Goal: Task Accomplishment & Management: Complete application form

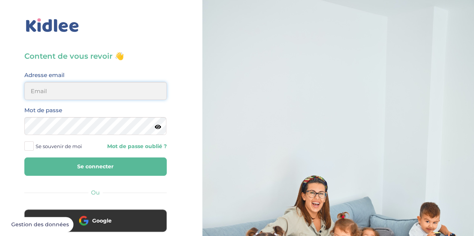
click at [127, 97] on input "email" at bounding box center [95, 91] width 142 height 18
type input "[EMAIL_ADDRESS][DOMAIN_NAME]"
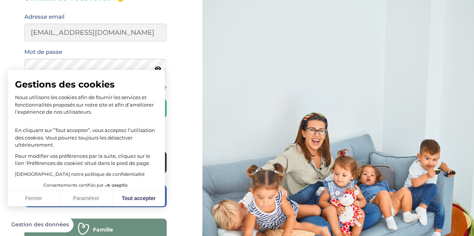
scroll to position [55, 0]
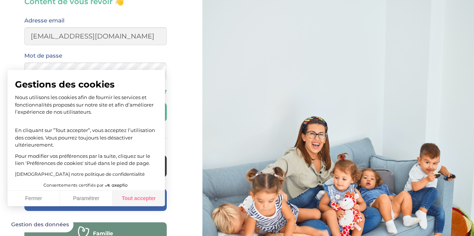
click at [142, 198] on button "Tout accepter" at bounding box center [138, 199] width 52 height 16
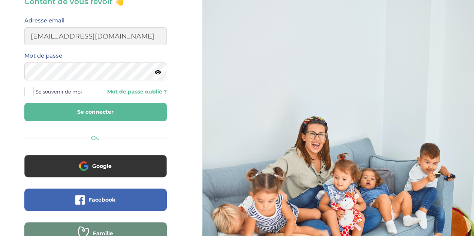
click at [127, 112] on button "Se connecter" at bounding box center [95, 112] width 142 height 18
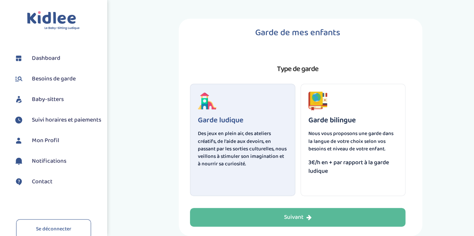
click at [260, 144] on p "Des jeux en plein air, des ateliers créatifs, de l'aide aux devoirs, en passant…" at bounding box center [242, 149] width 89 height 38
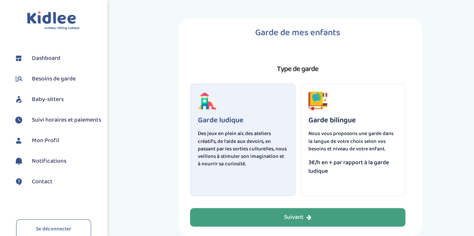
click at [270, 218] on button "Suivant" at bounding box center [297, 217] width 215 height 19
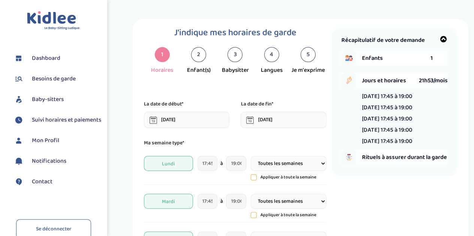
click at [367, 159] on span "Rituels à assurer durant la garde" at bounding box center [405, 157] width 86 height 9
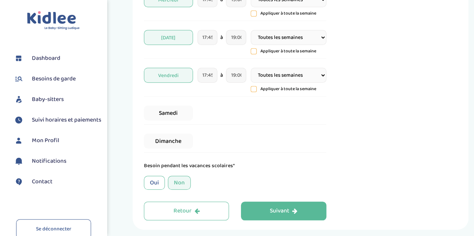
scroll to position [270, 0]
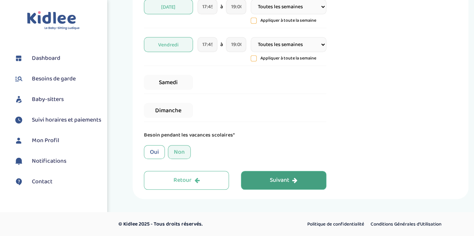
click at [286, 177] on div "Suivant" at bounding box center [284, 180] width 28 height 9
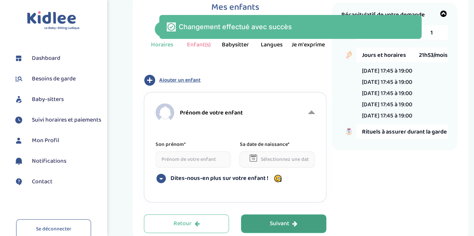
scroll to position [19, 0]
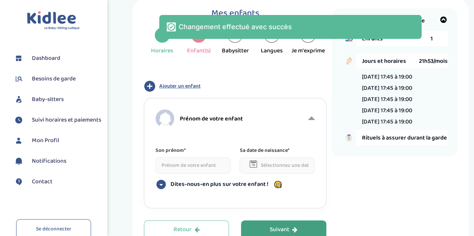
click at [210, 162] on input at bounding box center [192, 166] width 75 height 16
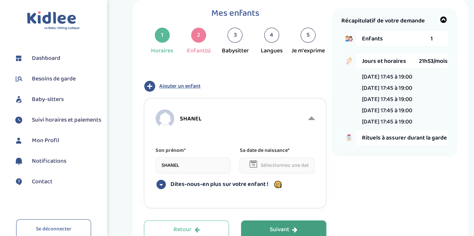
type input "SHANEL"
click at [288, 168] on input "text" at bounding box center [276, 166] width 75 height 16
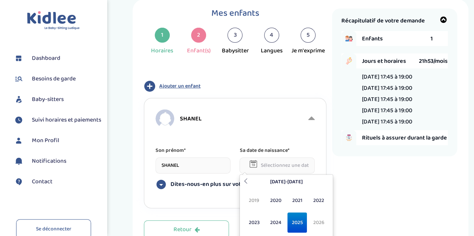
click at [287, 222] on span "2025" at bounding box center [297, 223] width 20 height 20
click at [263, 181] on th "2025" at bounding box center [286, 182] width 72 height 12
click at [269, 203] on span "2020" at bounding box center [275, 201] width 20 height 20
click at [272, 204] on span "Fév" at bounding box center [275, 201] width 20 height 20
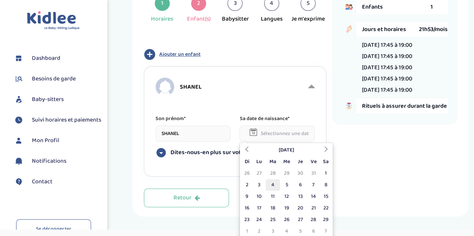
scroll to position [52, 0]
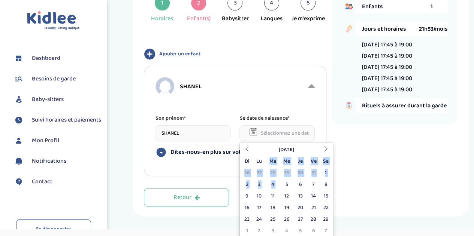
drag, startPoint x: 284, startPoint y: 188, endPoint x: 267, endPoint y: 164, distance: 29.9
click at [267, 164] on table "Février 2020 Di Lu Ma Me Je Ve Sa 26 27 28 29 30 31 1 2 3 4 5 6 7 8 9 10 11 12 …" at bounding box center [286, 190] width 90 height 93
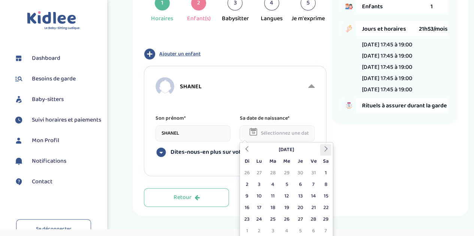
click at [327, 150] on icon at bounding box center [325, 148] width 5 height 5
click at [329, 206] on td "27" at bounding box center [325, 208] width 11 height 12
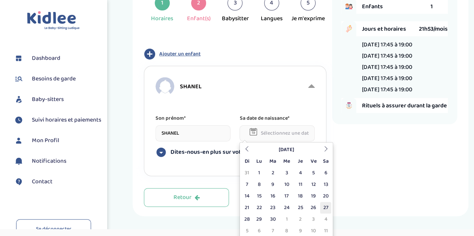
type input "27-06-2020"
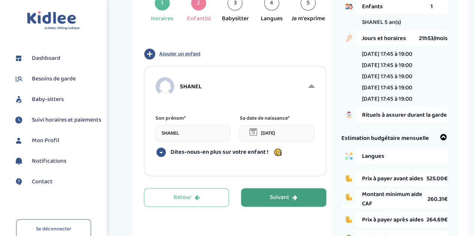
click at [266, 195] on button "Suivant" at bounding box center [283, 197] width 85 height 19
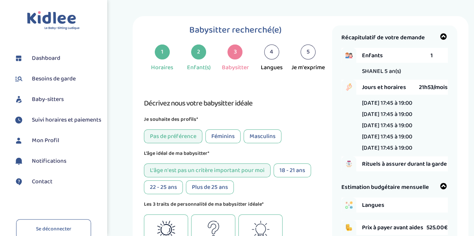
scroll to position [0, 0]
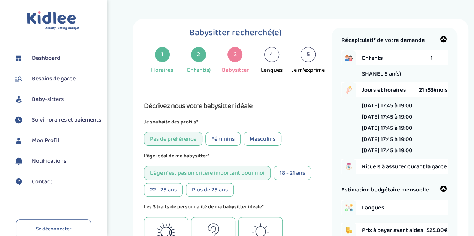
click at [197, 62] on div "2" at bounding box center [198, 54] width 15 height 15
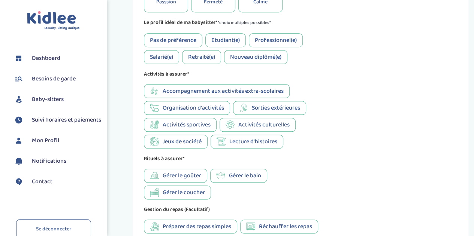
scroll to position [454, 0]
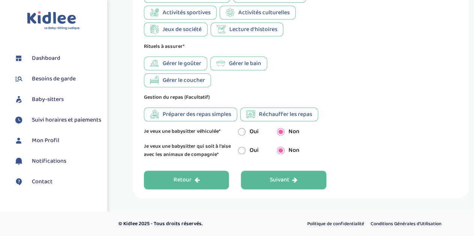
click at [180, 182] on div "Retour" at bounding box center [186, 180] width 26 height 9
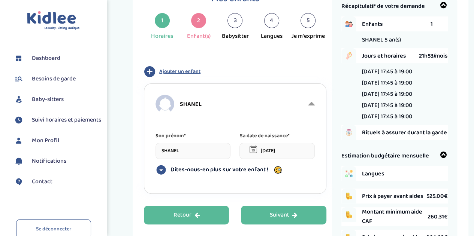
scroll to position [28, 0]
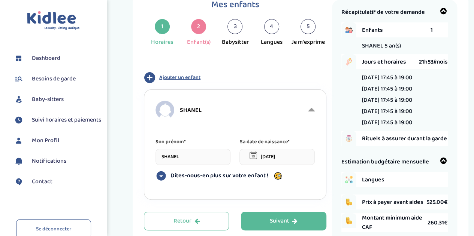
click at [195, 76] on span "Ajouter un enfant" at bounding box center [179, 78] width 41 height 8
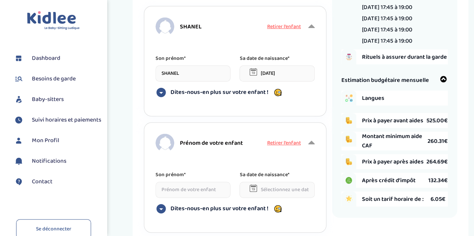
scroll to position [113, 0]
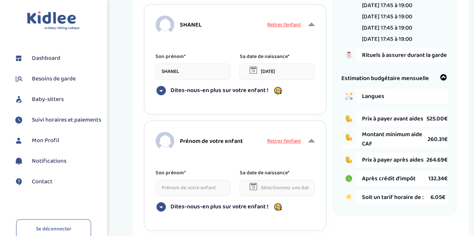
click at [200, 149] on div "Prénom de votre enfant" at bounding box center [210, 141] width 110 height 19
click at [192, 200] on div "Son prénom* Sa date de naissance* Dites-nous-en plus sur votre enfant ! Votre e…" at bounding box center [234, 197] width 159 height 57
click at [197, 191] on input at bounding box center [192, 188] width 75 height 16
type input "LUNA"
click at [286, 192] on input "text" at bounding box center [276, 188] width 75 height 16
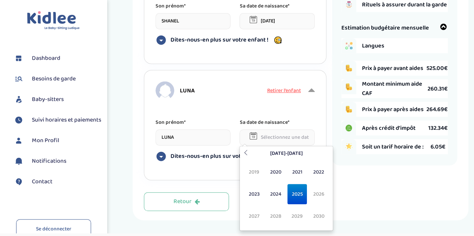
scroll to position [164, 0]
click at [271, 192] on span "2024" at bounding box center [275, 194] width 20 height 20
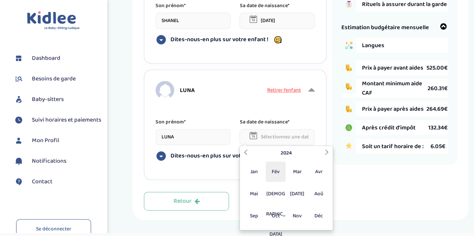
click at [275, 170] on span "Fév" at bounding box center [275, 172] width 20 height 20
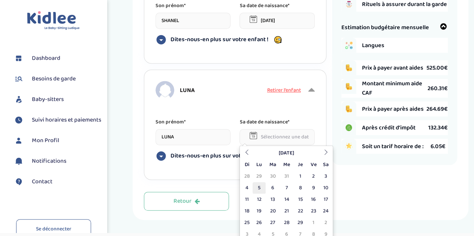
click at [260, 186] on td "5" at bounding box center [258, 188] width 13 height 12
type input "05-02-2024"
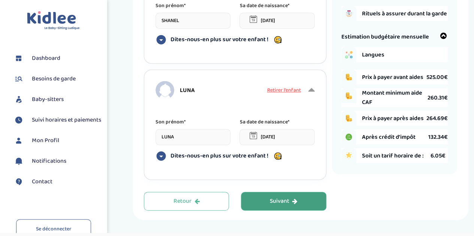
click at [270, 202] on div "Suivant" at bounding box center [284, 201] width 28 height 9
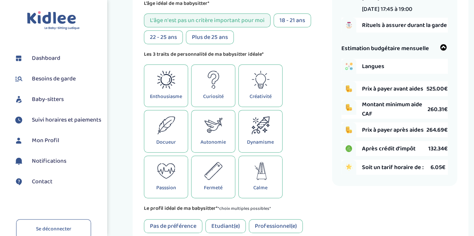
scroll to position [154, 0]
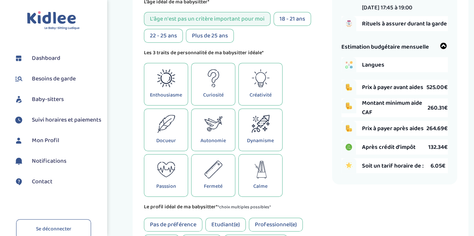
click at [218, 133] on icon at bounding box center [213, 124] width 18 height 18
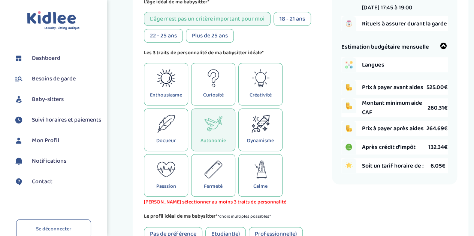
click at [163, 140] on p "Docueur" at bounding box center [165, 141] width 19 height 8
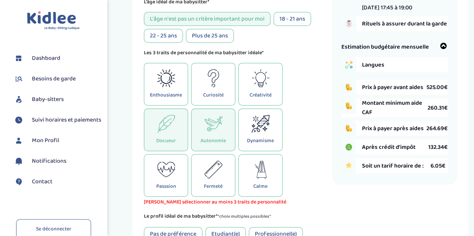
click at [216, 91] on div "Curiosité" at bounding box center [213, 84] width 44 height 43
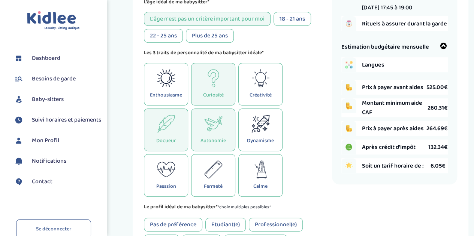
click at [171, 96] on p "Enthousiasme" at bounding box center [166, 95] width 32 height 8
click at [240, 88] on div "Créativité" at bounding box center [260, 84] width 44 height 43
click at [250, 88] on div "Créativité" at bounding box center [260, 84] width 44 height 43
click at [241, 130] on div "Dynamisme" at bounding box center [260, 130] width 44 height 43
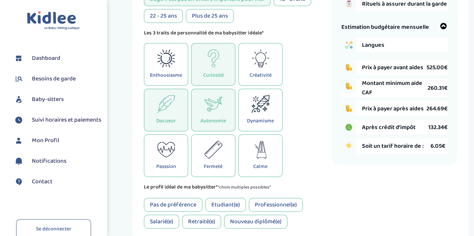
scroll to position [174, 0]
click at [216, 115] on div "Autonomie" at bounding box center [213, 109] width 44 height 43
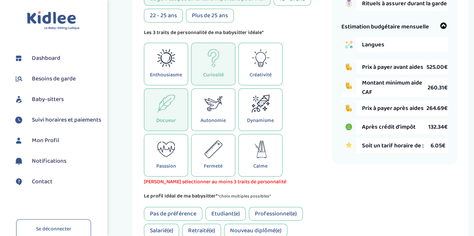
click at [174, 158] on icon at bounding box center [166, 149] width 18 height 18
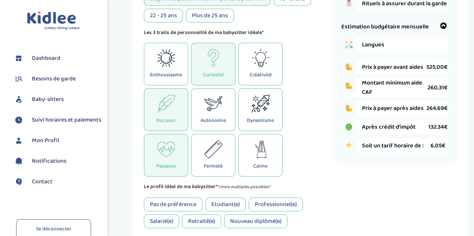
click at [178, 167] on div "Passsion" at bounding box center [166, 155] width 44 height 43
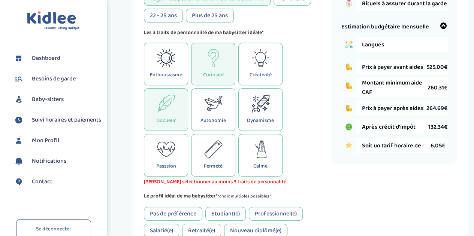
click at [215, 127] on div "Autonomie" at bounding box center [213, 109] width 44 height 43
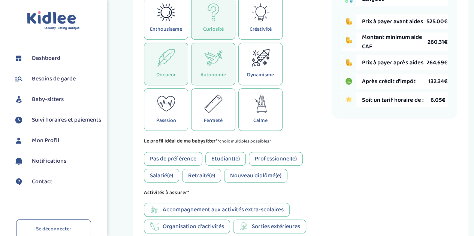
scroll to position [220, 0]
click at [176, 85] on div "Docueur" at bounding box center [166, 64] width 44 height 43
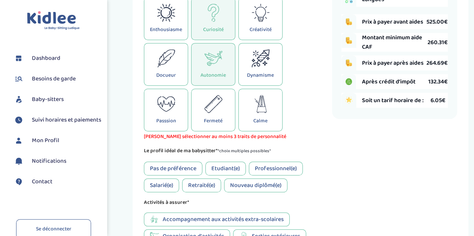
click at [273, 28] on div "Créativité" at bounding box center [260, 18] width 44 height 43
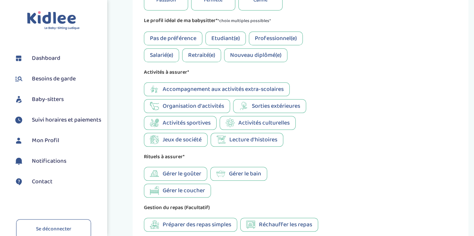
scroll to position [351, 0]
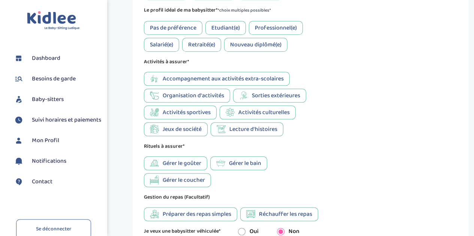
click at [193, 168] on span "Gérer le goûter" at bounding box center [181, 163] width 39 height 9
click at [224, 165] on icon at bounding box center [220, 163] width 9 height 9
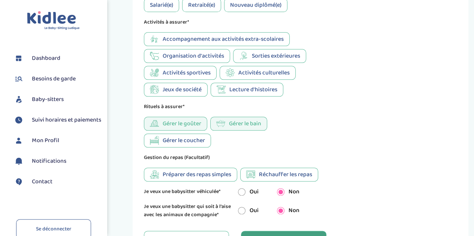
scroll to position [393, 0]
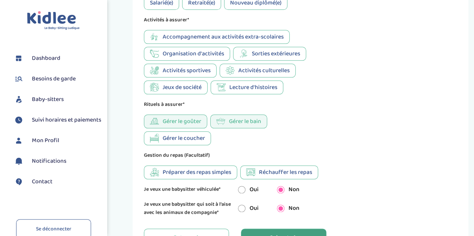
click at [262, 174] on span "Réchauffer les repas" at bounding box center [285, 172] width 53 height 9
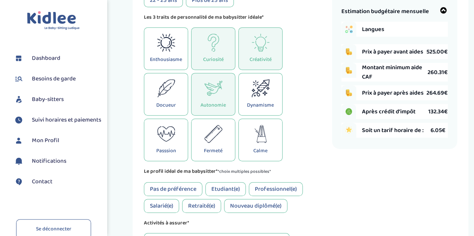
scroll to position [234, 0]
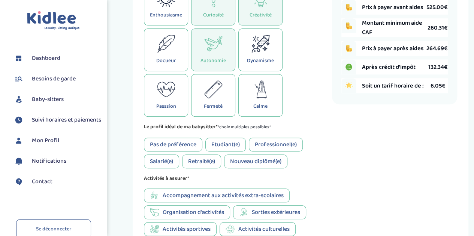
click at [183, 146] on div "Pas de préférence" at bounding box center [173, 145] width 58 height 14
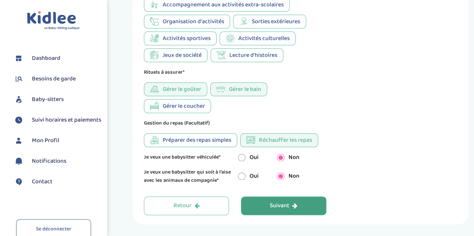
scroll to position [454, 0]
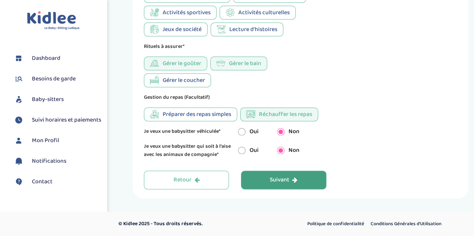
click at [238, 129] on input "radio" at bounding box center [241, 131] width 7 height 7
radio input "true"
radio input "false"
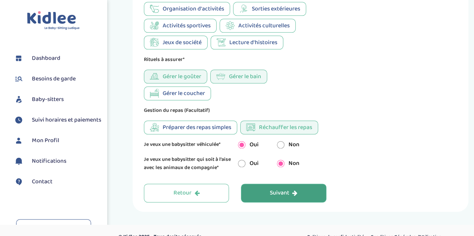
scroll to position [439, 0]
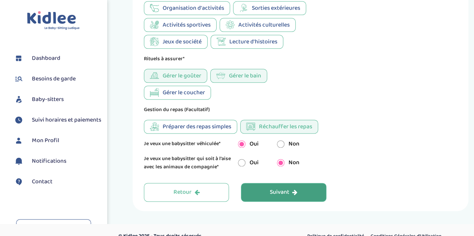
click at [269, 188] on button "Suivant" at bounding box center [283, 192] width 85 height 19
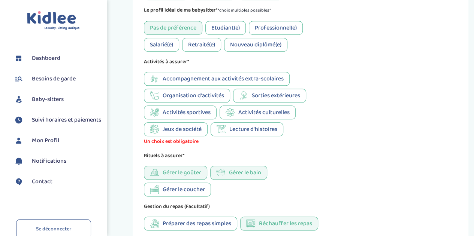
scroll to position [350, 0]
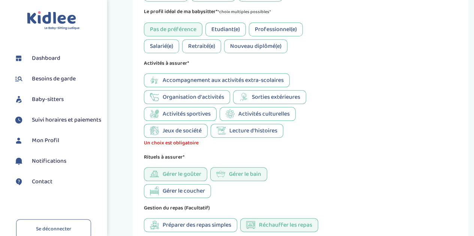
click at [254, 99] on span "Sorties extérieures" at bounding box center [276, 96] width 48 height 9
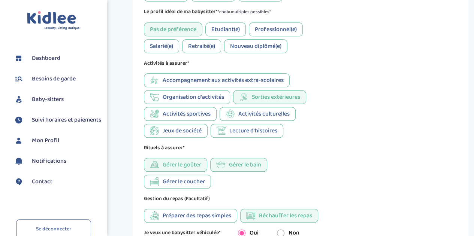
click at [254, 99] on span "Sorties extérieures" at bounding box center [276, 96] width 48 height 9
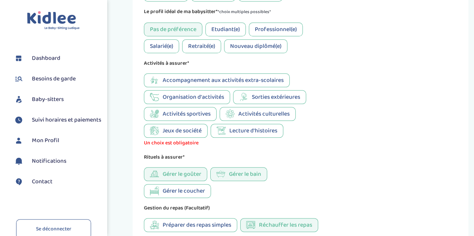
click at [197, 135] on span "Jeux de société" at bounding box center [181, 130] width 39 height 9
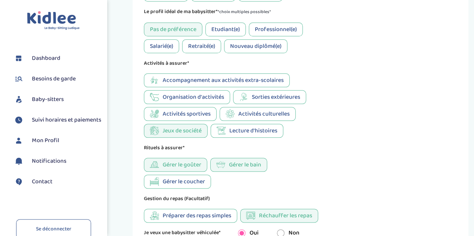
click at [216, 129] on div "Lecture d'histoires" at bounding box center [246, 131] width 73 height 14
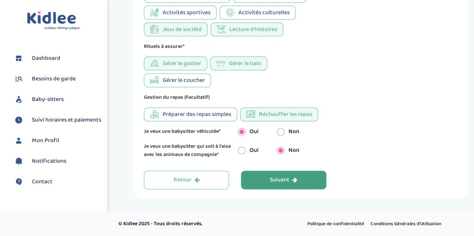
click at [259, 171] on button "Suivant" at bounding box center [283, 180] width 85 height 19
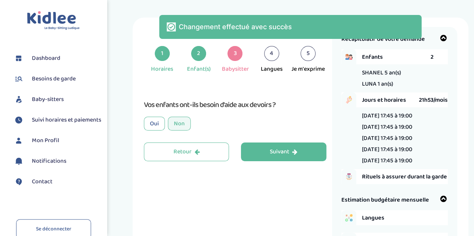
scroll to position [1, 0]
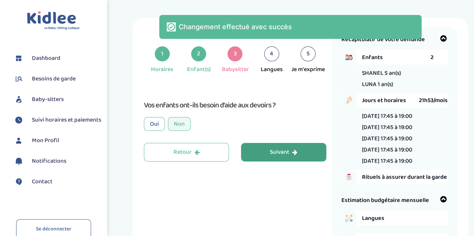
click at [261, 145] on button "Suivant" at bounding box center [283, 152] width 85 height 19
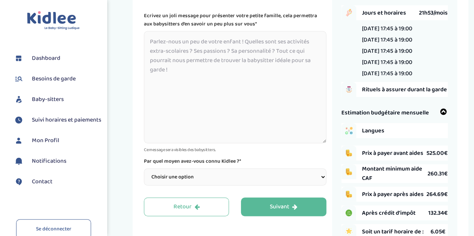
scroll to position [89, 0]
click at [250, 177] on select "Choisir une option Bouche à Oreille Google Plateforme Gens de confiance Faceboo…" at bounding box center [235, 176] width 182 height 17
select select "6"
click at [144, 168] on select "Choisir une option Bouche à Oreille Google Plateforme Gens de confiance Faceboo…" at bounding box center [235, 176] width 182 height 17
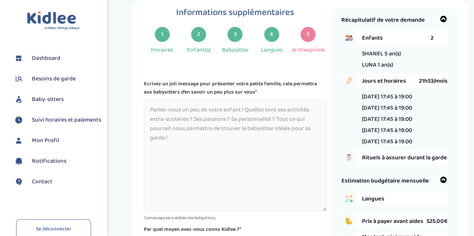
scroll to position [16, 0]
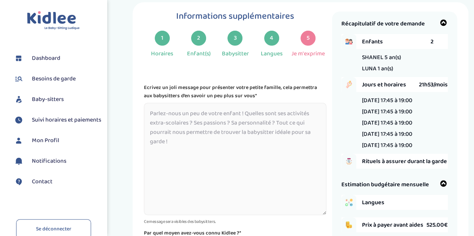
click at [183, 149] on textarea at bounding box center [235, 159] width 182 height 112
paste textarea "Nous sommes une petite famille joyeuse et dynamique avec deux adorables petites…"
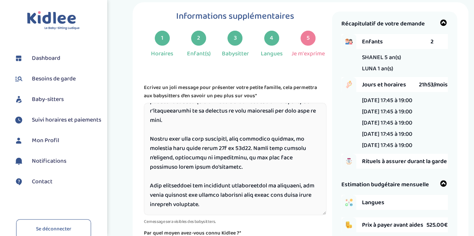
scroll to position [123, 0]
type textarea "Nous sommes une petite famille joyeuse et dynamique avec deux adorables petites…"
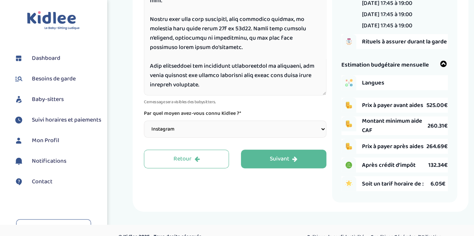
scroll to position [137, 0]
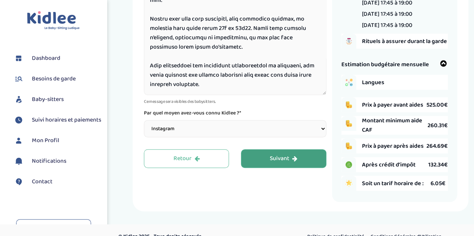
click at [260, 158] on button "Suivant" at bounding box center [283, 158] width 85 height 19
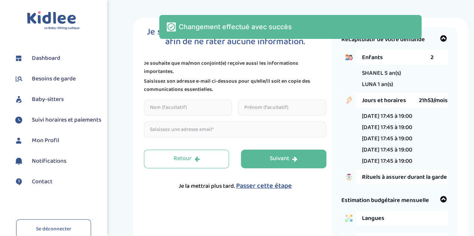
scroll to position [0, 0]
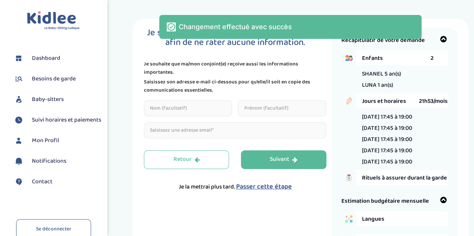
click at [188, 110] on input "text" at bounding box center [188, 108] width 88 height 16
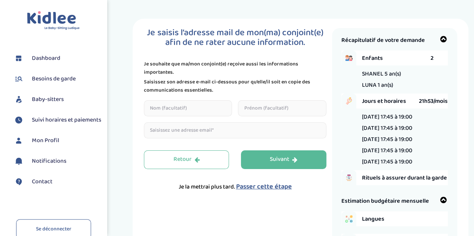
click at [190, 129] on input "email" at bounding box center [235, 130] width 182 height 16
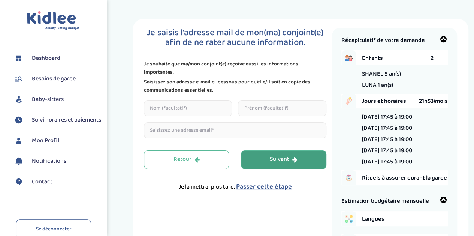
click at [269, 155] on button "Suivant" at bounding box center [283, 159] width 85 height 19
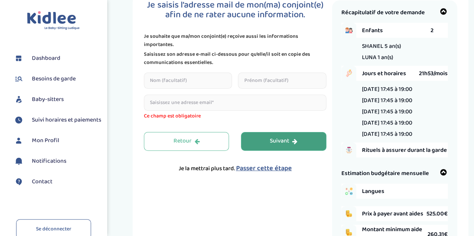
scroll to position [28, 0]
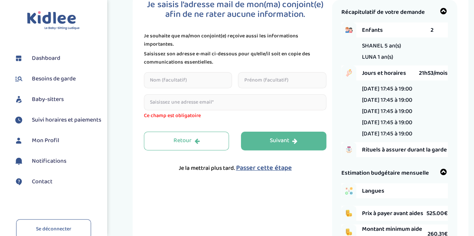
click at [213, 110] on input "email" at bounding box center [235, 102] width 182 height 16
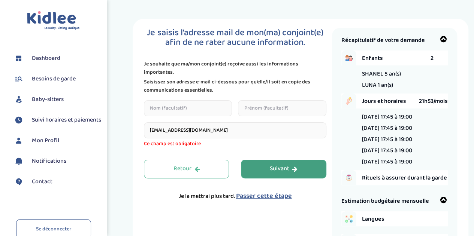
type input "bldfele@gmail.com"
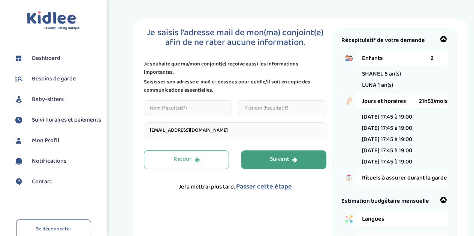
click at [255, 170] on div "Retour Suivant Je la mettrai plus tard. Passer cette étape" at bounding box center [235, 170] width 182 height 41
click at [261, 164] on button "Suivant" at bounding box center [283, 159] width 85 height 19
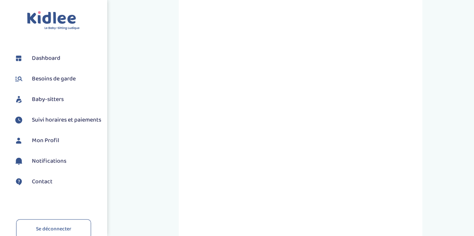
scroll to position [320, 0]
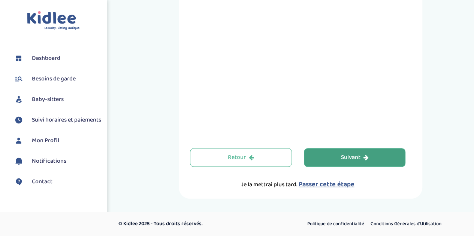
click at [345, 155] on div "Suivant" at bounding box center [354, 157] width 28 height 9
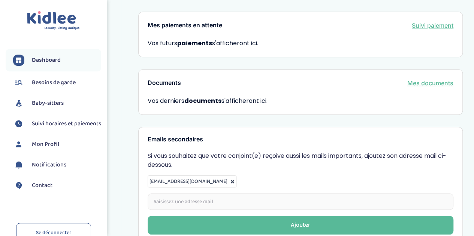
scroll to position [277, 0]
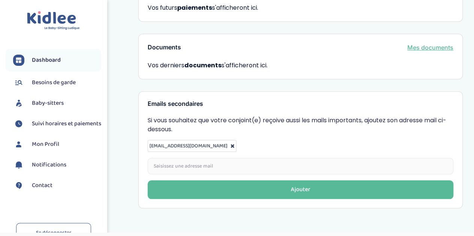
click at [154, 116] on p "Si vous souhaitez que votre conjoint(e) reçoive aussi les mails importants, ajo…" at bounding box center [299, 125] width 305 height 18
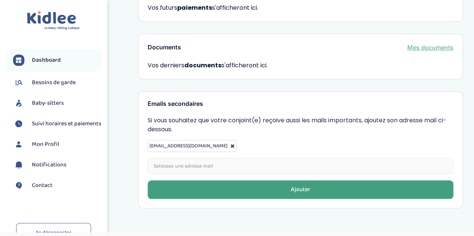
click at [181, 180] on button "Ajouter" at bounding box center [299, 189] width 305 height 19
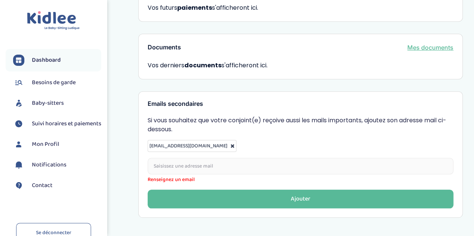
click at [56, 82] on span "Besoins de garde" at bounding box center [54, 82] width 44 height 9
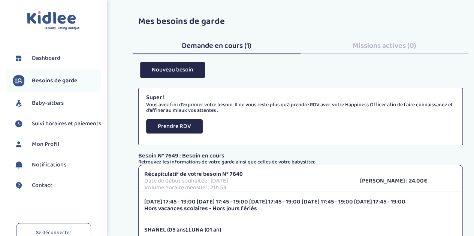
scroll to position [79, 0]
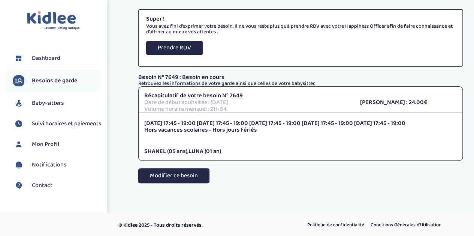
click at [190, 178] on button "Modifier ce besoin" at bounding box center [173, 175] width 71 height 15
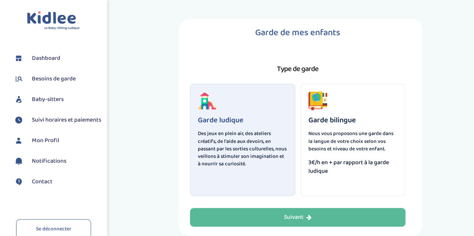
click at [39, 78] on span "Besoins de garde" at bounding box center [54, 78] width 44 height 9
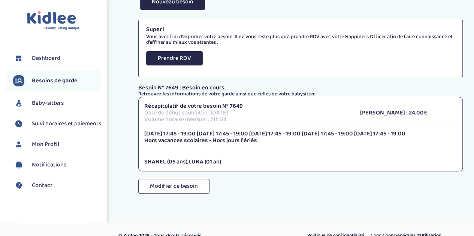
scroll to position [79, 0]
